Goal: Check status: Check status

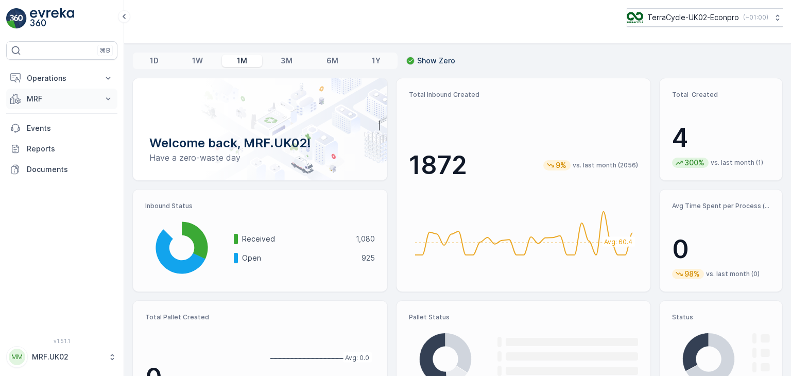
click at [111, 97] on icon at bounding box center [108, 99] width 10 height 10
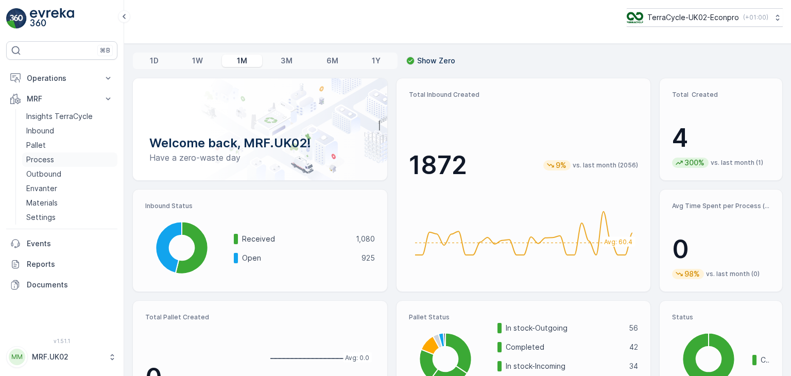
click at [51, 160] on p "Process" at bounding box center [40, 159] width 28 height 10
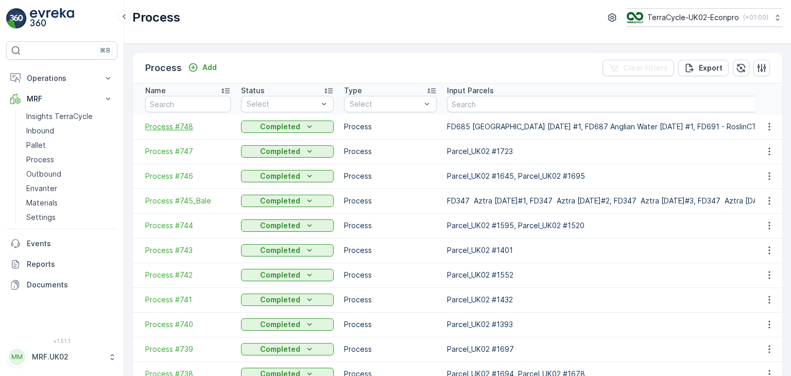
click at [175, 127] on span "Process #748" at bounding box center [187, 126] width 85 height 10
click at [176, 200] on span "Process #745_Bale" at bounding box center [187, 201] width 85 height 10
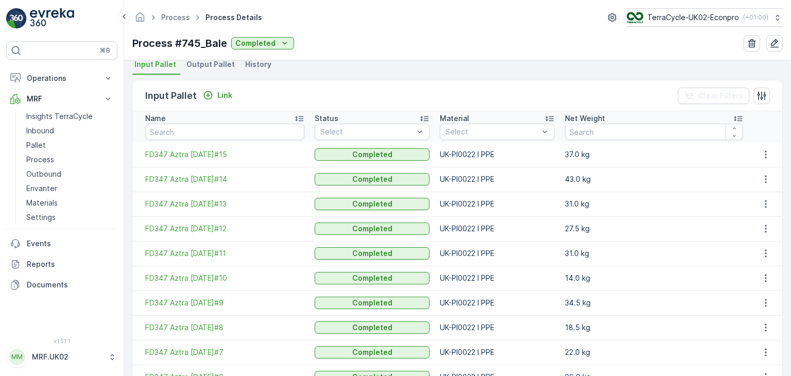
scroll to position [235, 0]
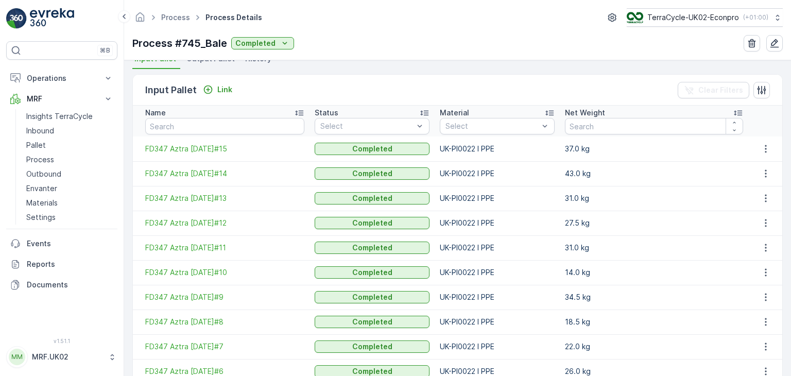
click at [202, 60] on span "Output Pallet" at bounding box center [210, 59] width 48 height 10
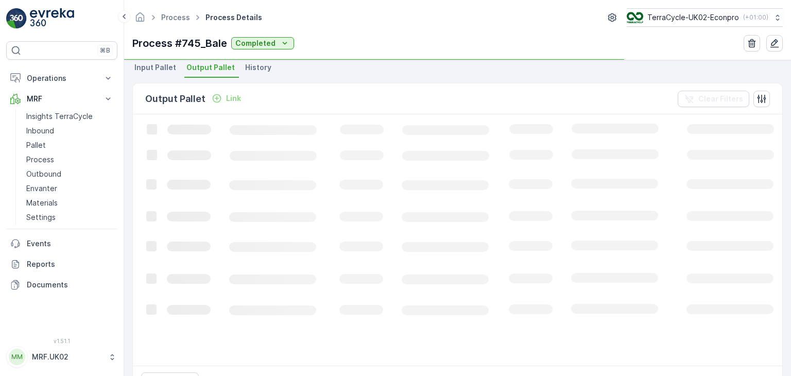
scroll to position [227, 0]
